Goal: Transaction & Acquisition: Purchase product/service

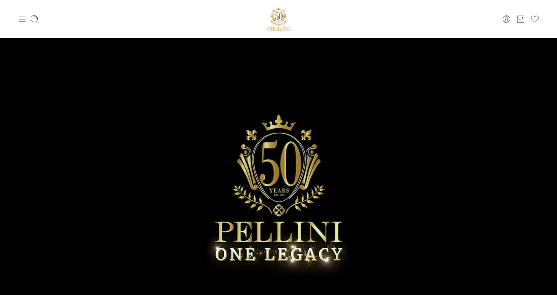
click at [24, 18] on icon at bounding box center [22, 19] width 9 height 9
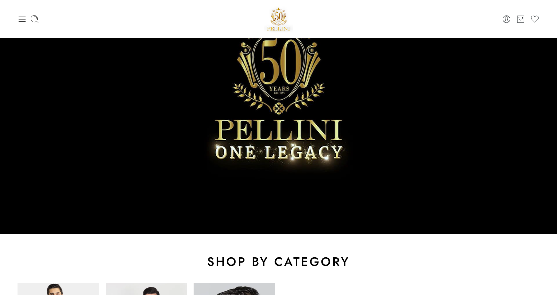
scroll to position [65, 0]
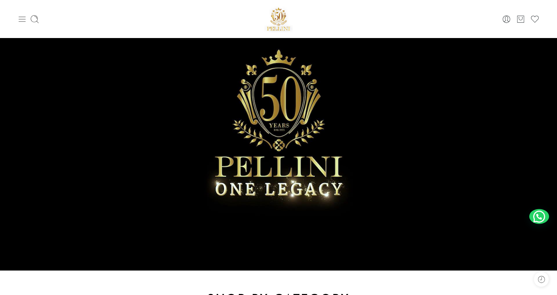
click at [21, 20] on icon at bounding box center [22, 19] width 9 height 9
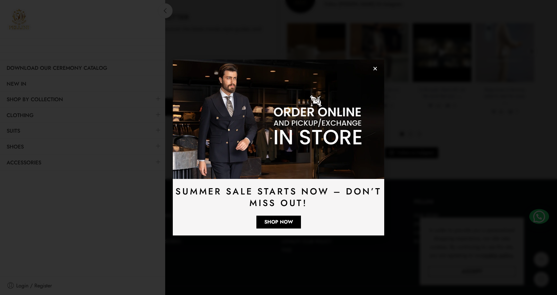
scroll to position [1942, 0]
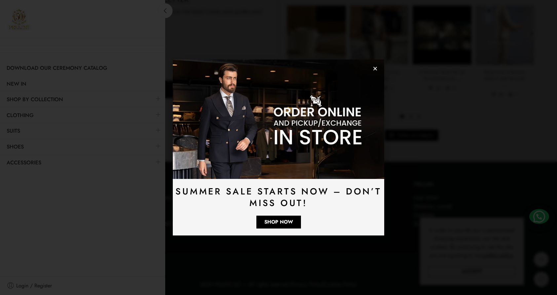
click at [375, 67] on icon "Close" at bounding box center [375, 68] width 5 height 5
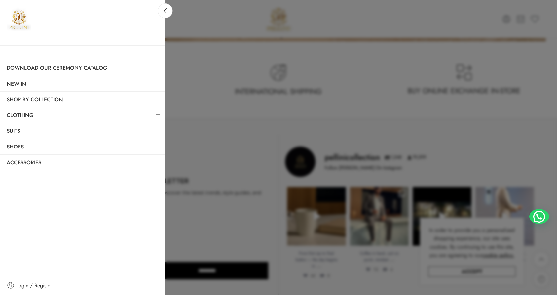
scroll to position [1760, 0]
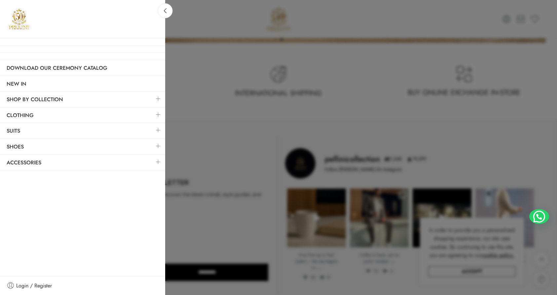
click at [241, 56] on div at bounding box center [278, 147] width 557 height 295
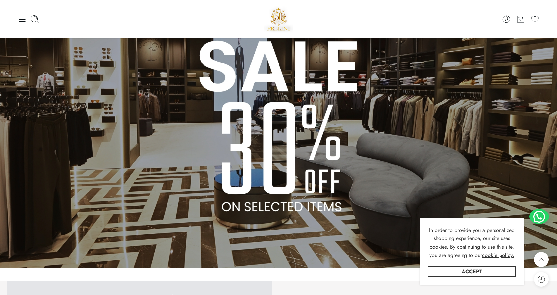
scroll to position [546, 0]
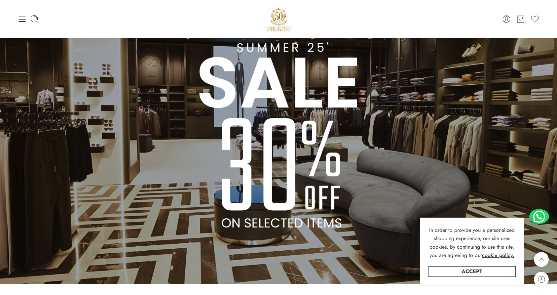
click at [213, 93] on img at bounding box center [278, 126] width 557 height 313
click at [244, 130] on img at bounding box center [278, 126] width 557 height 313
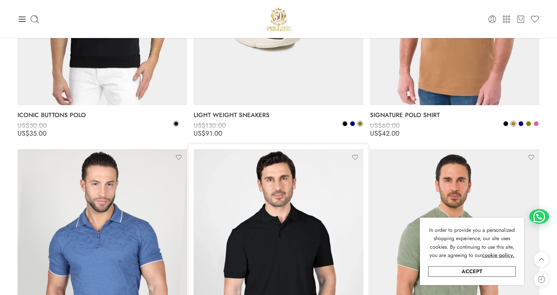
scroll to position [145, 0]
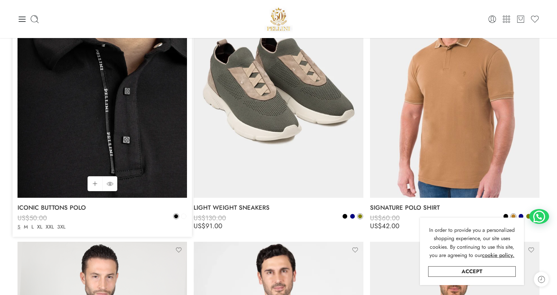
click at [91, 111] on img at bounding box center [102, 85] width 169 height 226
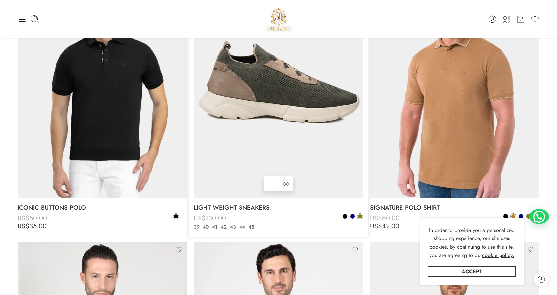
click at [249, 117] on img at bounding box center [278, 85] width 169 height 226
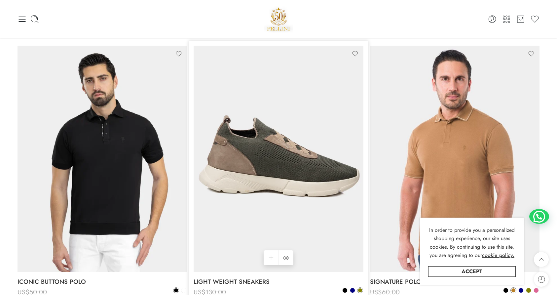
scroll to position [0, 0]
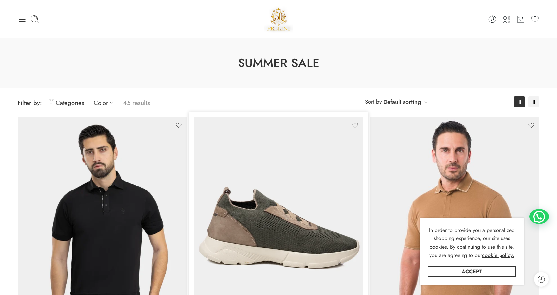
click at [260, 215] on img at bounding box center [278, 230] width 169 height 226
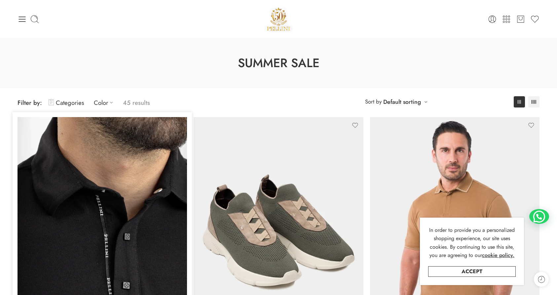
scroll to position [95, 0]
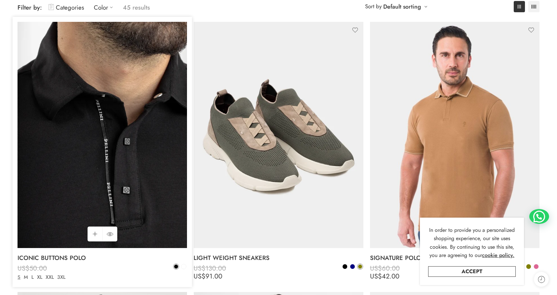
click at [135, 142] on img at bounding box center [102, 135] width 169 height 226
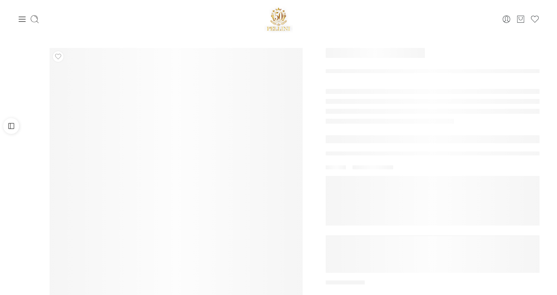
click at [89, 5] on div "0 Cart 0 Wishlist Search here Popular Searches:" at bounding box center [278, 19] width 557 height 38
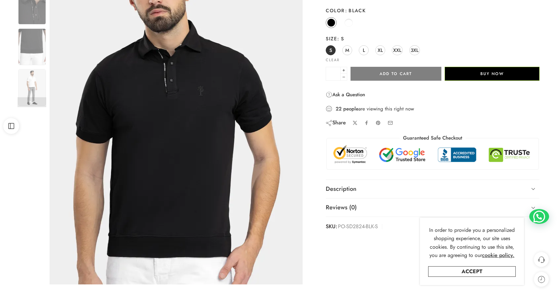
scroll to position [102, 0]
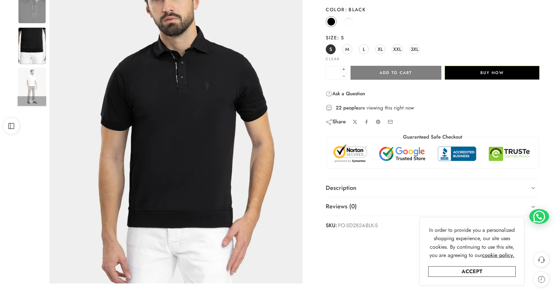
click at [29, 49] on img at bounding box center [32, 45] width 28 height 37
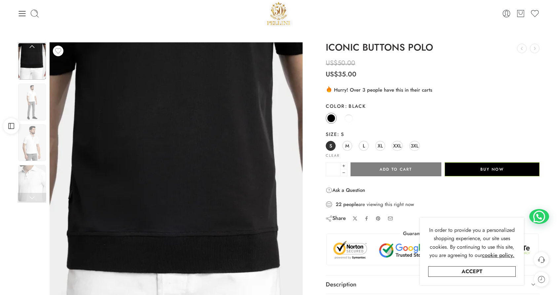
scroll to position [6, 0]
click at [31, 47] on link at bounding box center [32, 47] width 29 height 10
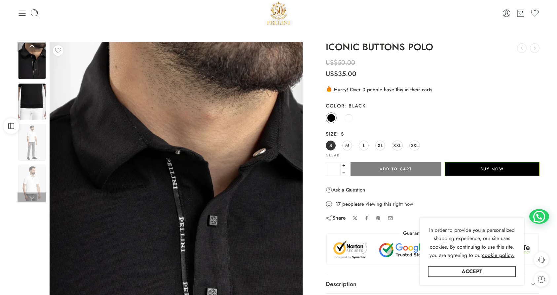
click at [37, 110] on img at bounding box center [32, 101] width 28 height 37
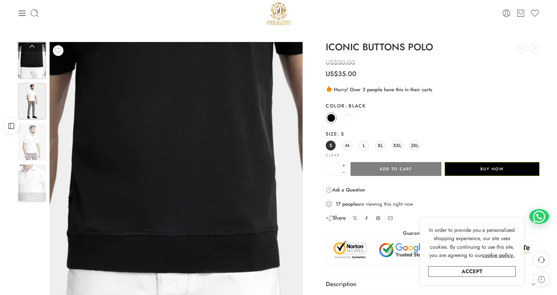
click at [37, 115] on img at bounding box center [32, 101] width 28 height 37
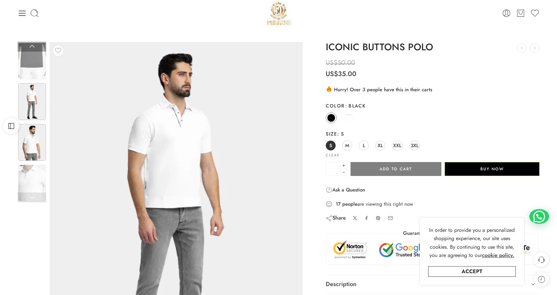
click at [36, 133] on img at bounding box center [32, 142] width 28 height 37
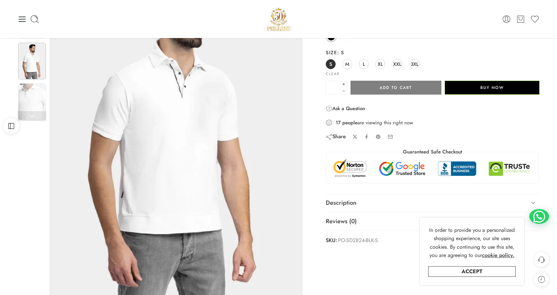
scroll to position [85, 0]
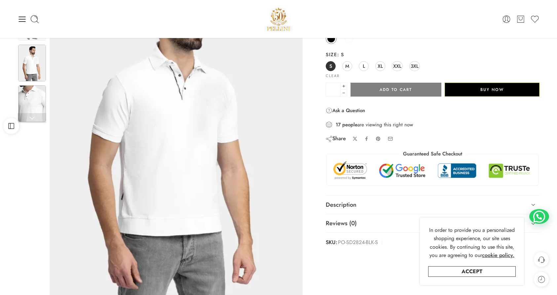
click at [30, 94] on img at bounding box center [32, 103] width 28 height 37
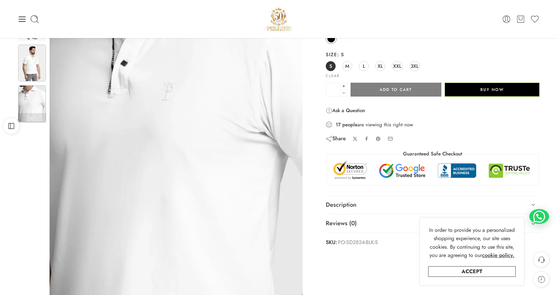
click at [34, 73] on img at bounding box center [32, 63] width 28 height 37
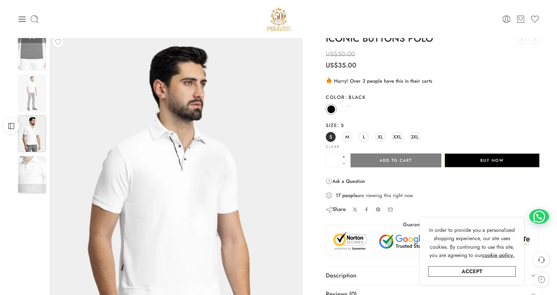
scroll to position [0, 0]
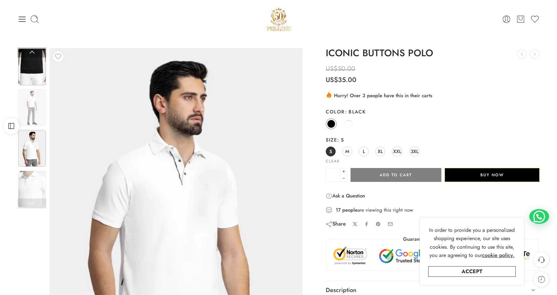
click at [33, 57] on img at bounding box center [32, 67] width 28 height 37
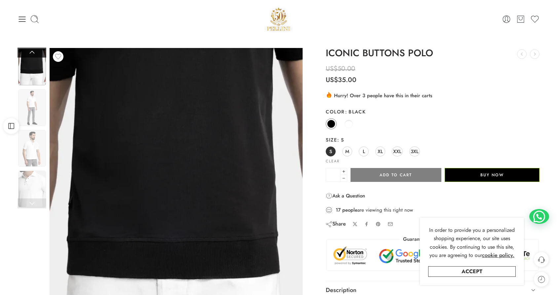
click at [33, 53] on link at bounding box center [32, 53] width 29 height 10
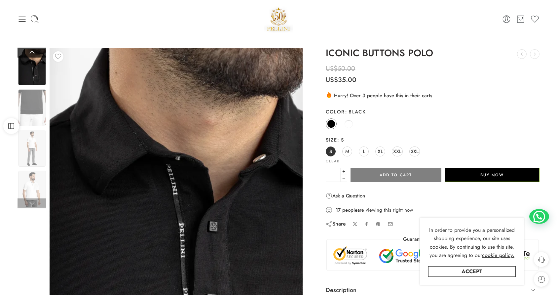
click at [33, 53] on link at bounding box center [32, 53] width 29 height 10
click at [37, 119] on img at bounding box center [32, 107] width 28 height 37
click at [35, 112] on img at bounding box center [32, 107] width 28 height 37
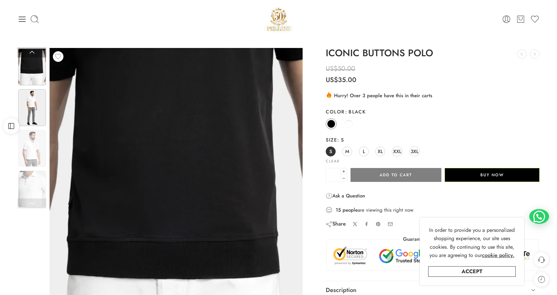
click at [36, 103] on img at bounding box center [32, 107] width 28 height 37
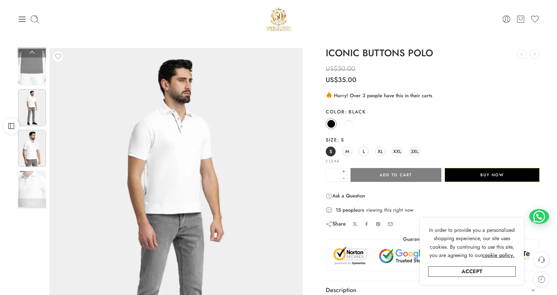
click at [42, 154] on img at bounding box center [32, 148] width 28 height 37
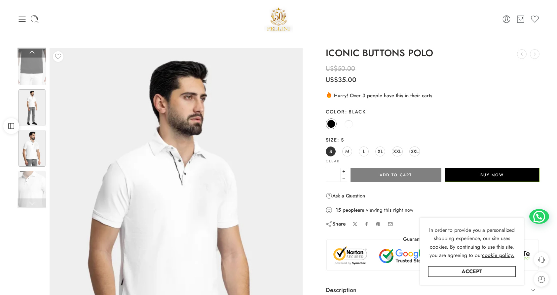
click at [35, 108] on img at bounding box center [32, 107] width 28 height 37
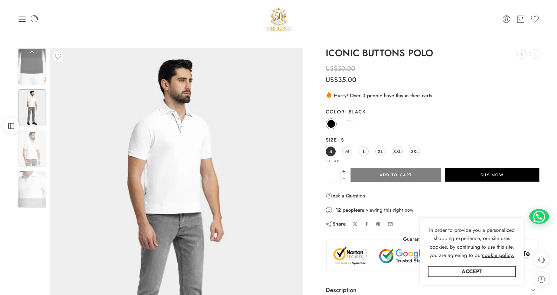
click at [55, 85] on img at bounding box center [176, 216] width 253 height 337
click at [39, 68] on img at bounding box center [32, 67] width 28 height 37
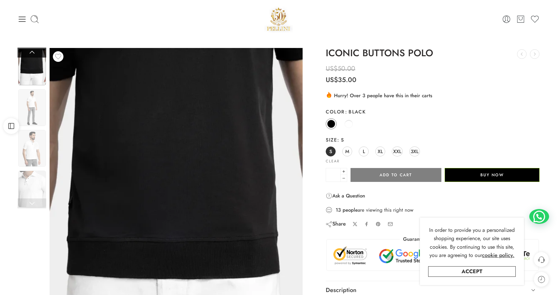
click at [35, 55] on link at bounding box center [32, 53] width 29 height 10
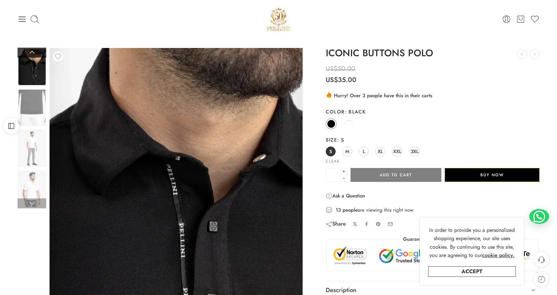
click at [34, 55] on link at bounding box center [32, 53] width 29 height 10
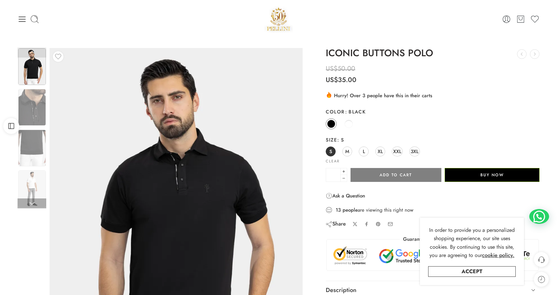
click at [36, 74] on img at bounding box center [32, 66] width 28 height 37
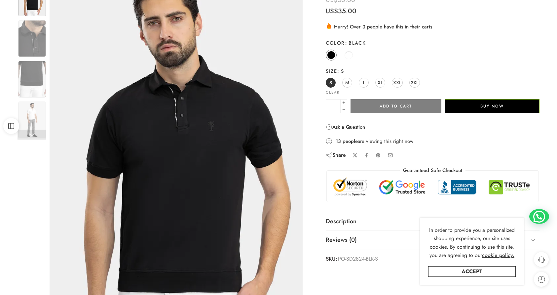
scroll to position [69, 0]
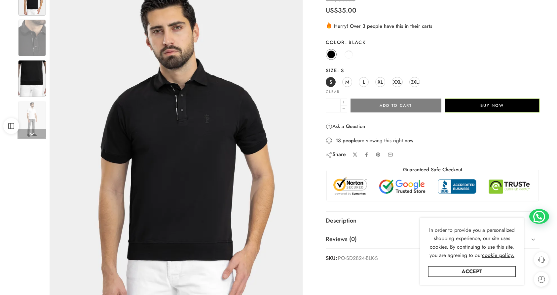
click at [25, 77] on img at bounding box center [32, 78] width 28 height 37
click at [35, 78] on img at bounding box center [32, 78] width 28 height 37
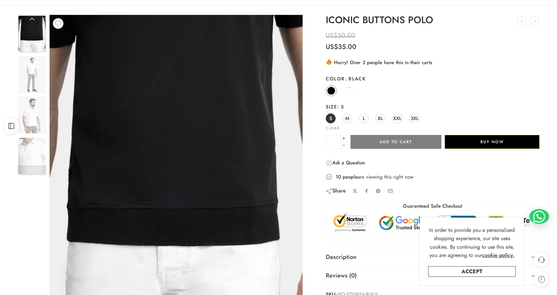
scroll to position [35, 0]
